Goal: Transaction & Acquisition: Purchase product/service

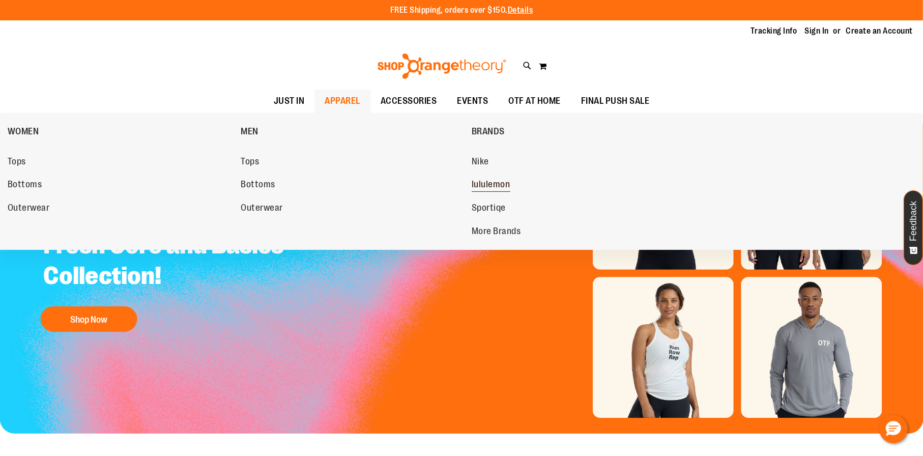
click at [497, 179] on span "lululemon" at bounding box center [491, 185] width 39 height 13
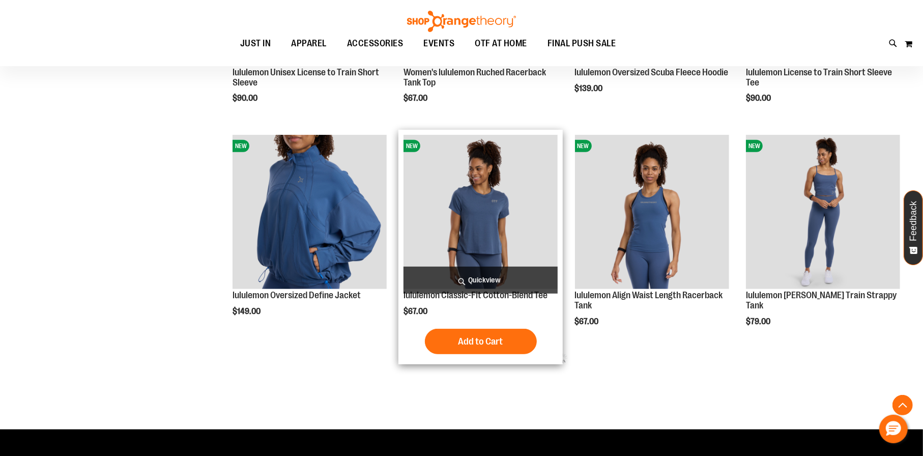
scroll to position [407, 0]
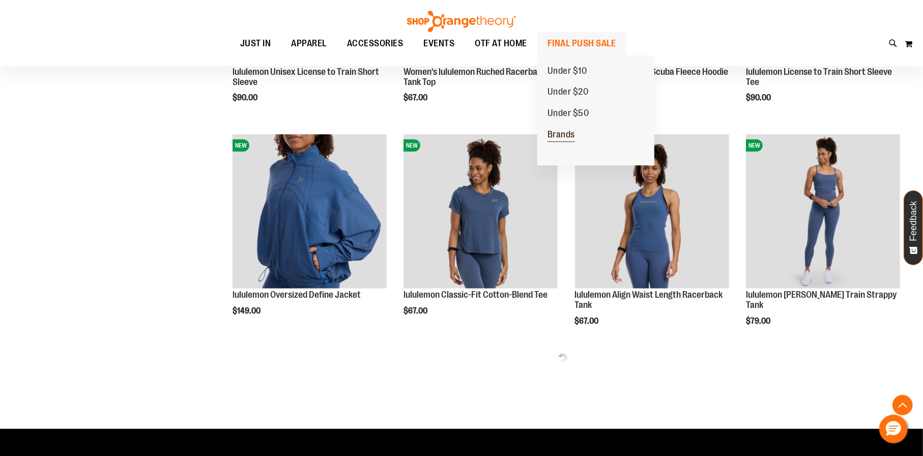
click at [562, 131] on span "Brands" at bounding box center [560, 135] width 27 height 13
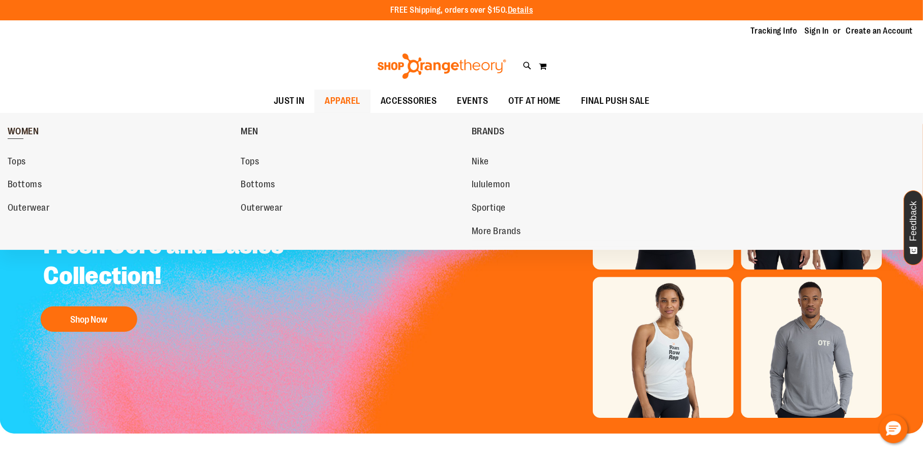
click at [23, 131] on span "WOMEN" at bounding box center [24, 132] width 32 height 13
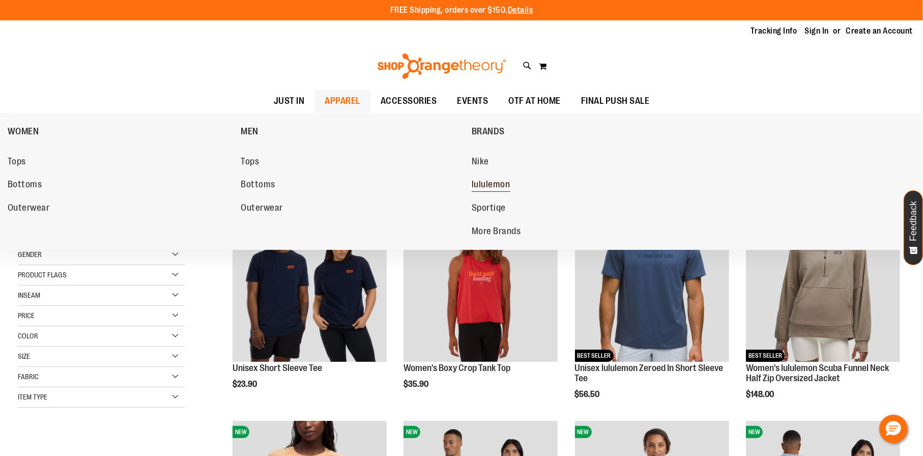
click at [510, 181] on link "lululemon" at bounding box center [583, 185] width 223 height 18
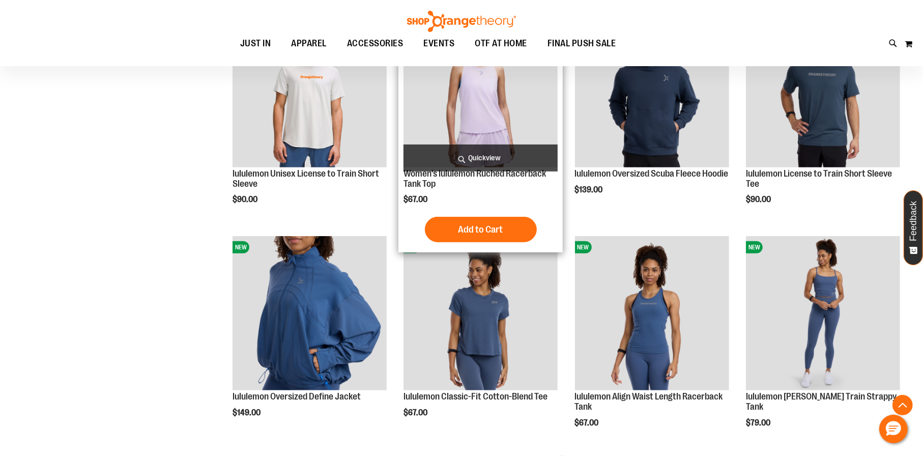
scroll to position [559, 0]
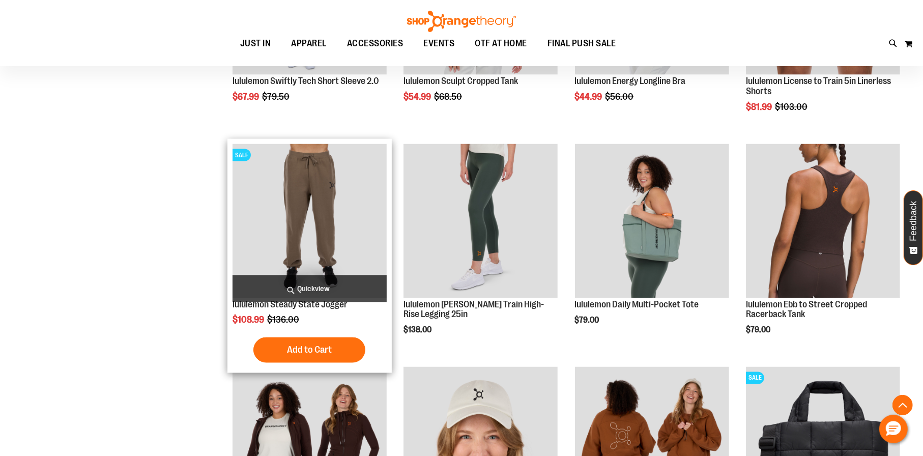
scroll to position [1271, 0]
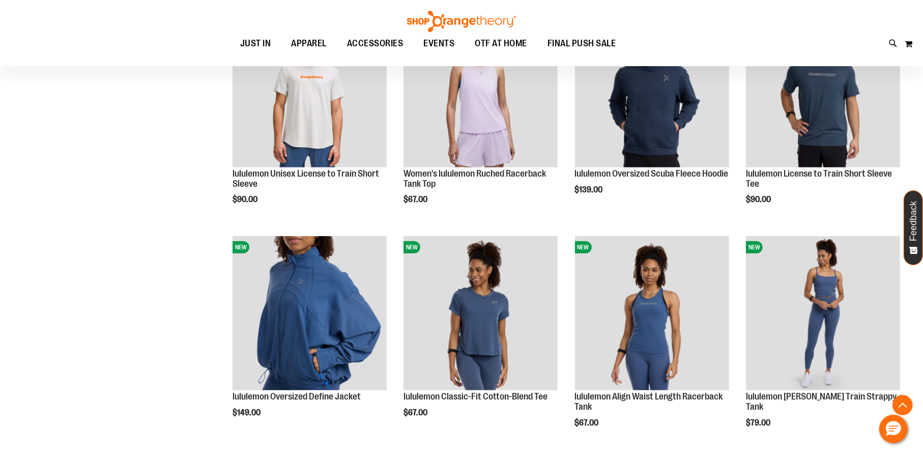
scroll to position [254, 0]
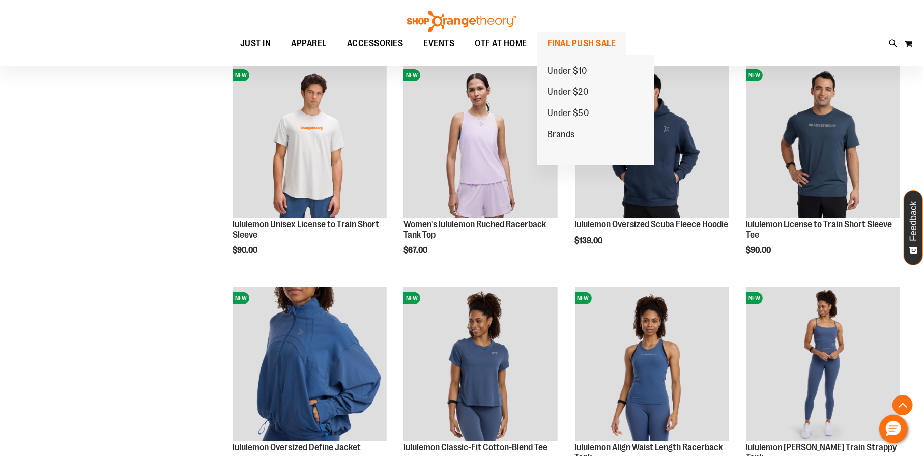
click at [574, 38] on span "FINAL PUSH SALE" at bounding box center [581, 43] width 69 height 23
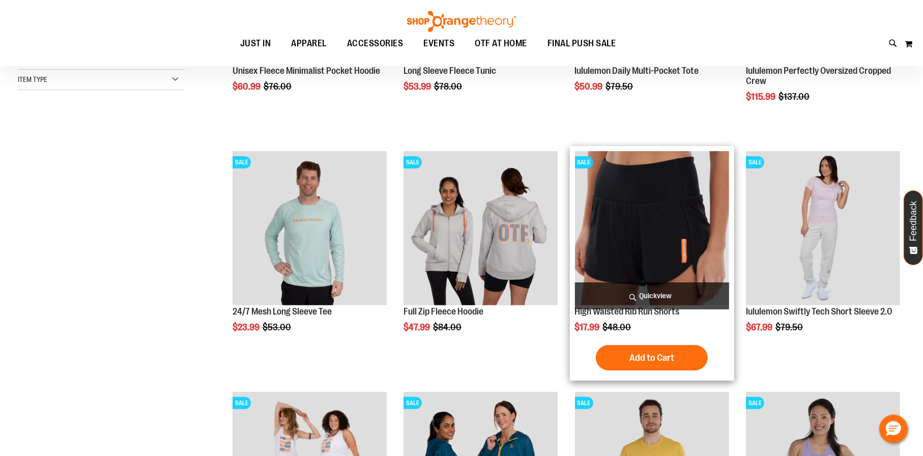
scroll to position [202, 0]
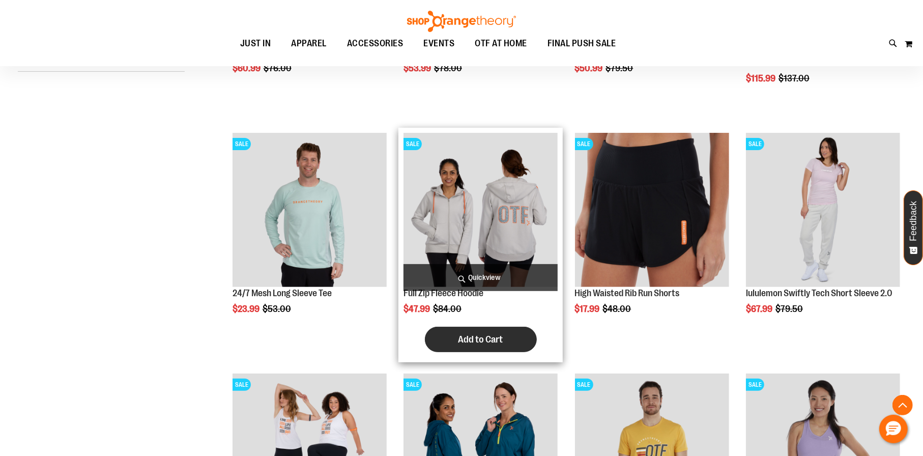
click at [460, 332] on button "Add to Cart" at bounding box center [481, 339] width 112 height 25
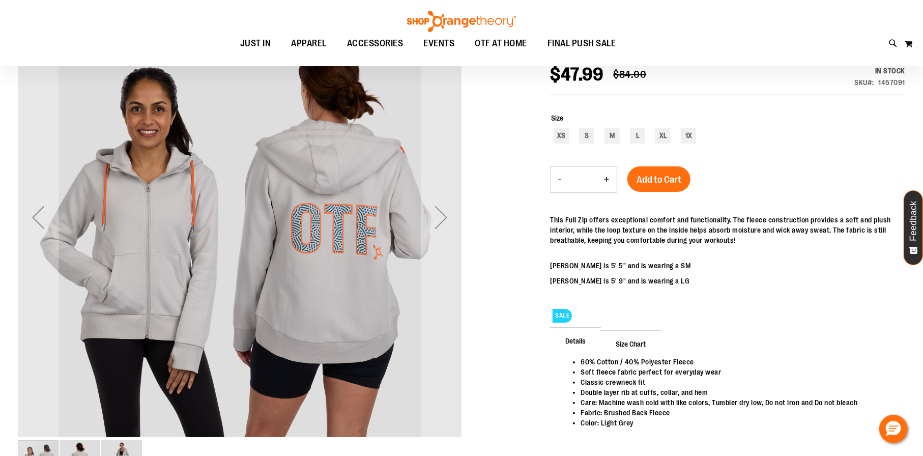
scroll to position [39, 0]
click at [451, 224] on div "Next" at bounding box center [441, 217] width 41 height 41
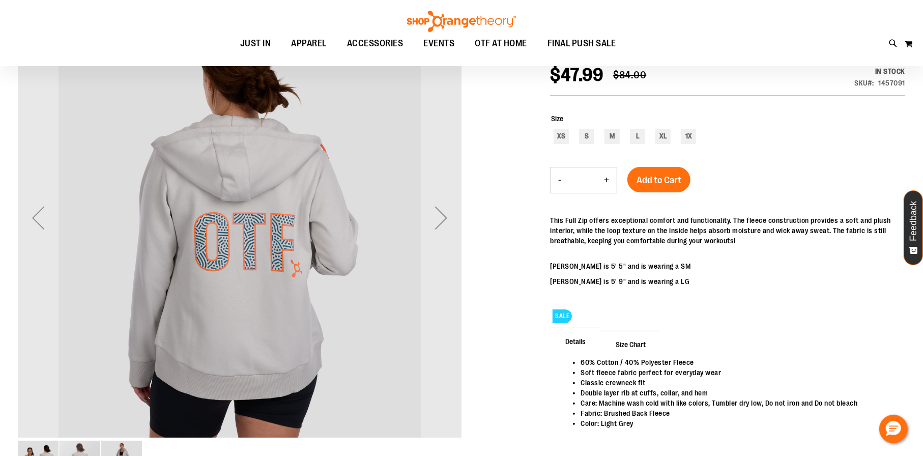
click at [451, 224] on div "Next" at bounding box center [441, 217] width 41 height 41
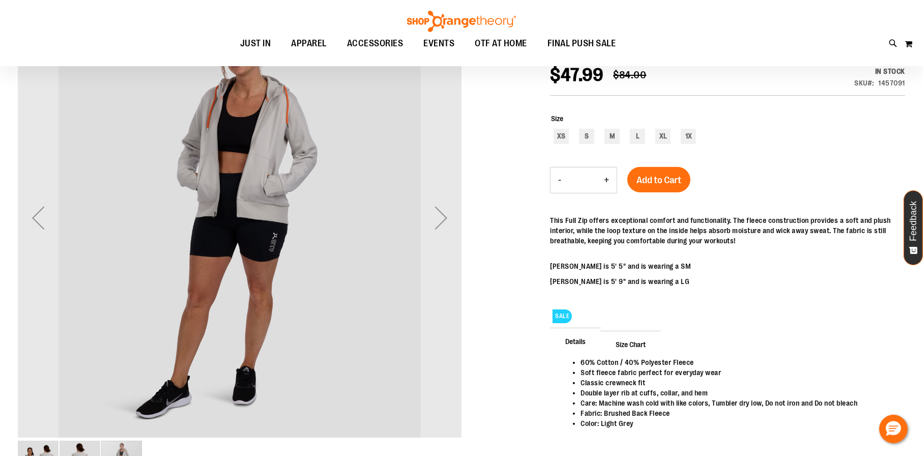
click at [451, 224] on div "Next" at bounding box center [441, 217] width 41 height 41
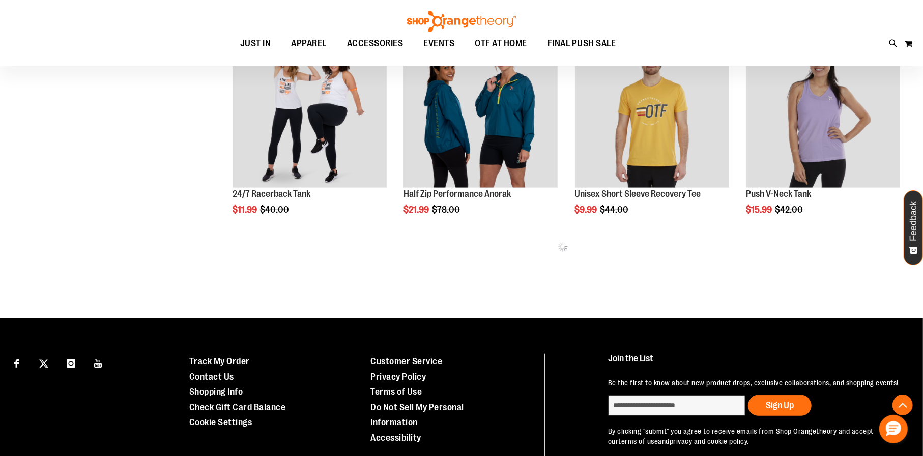
scroll to position [566, 0]
